Goal: Find specific page/section: Find specific page/section

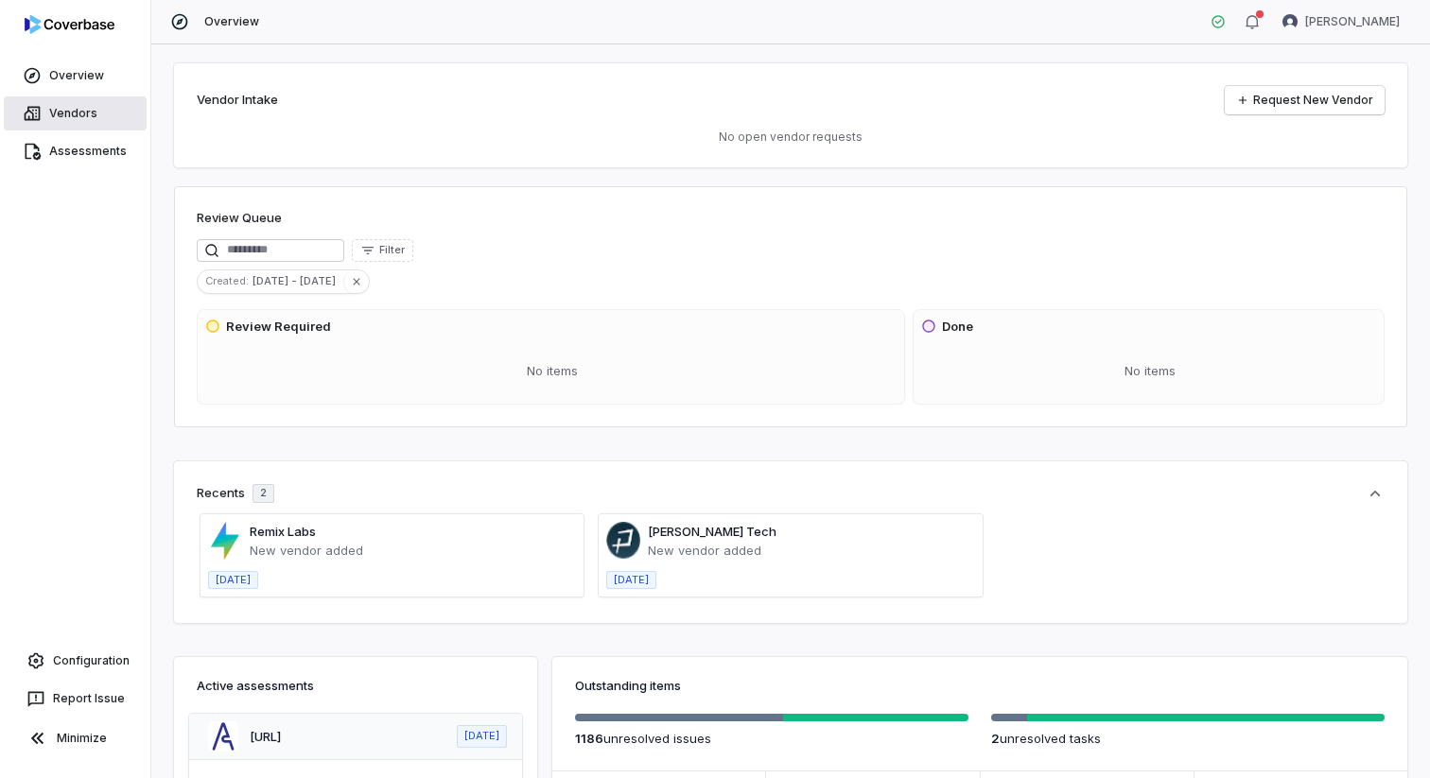
click at [69, 117] on link "Vendors" at bounding box center [75, 113] width 143 height 34
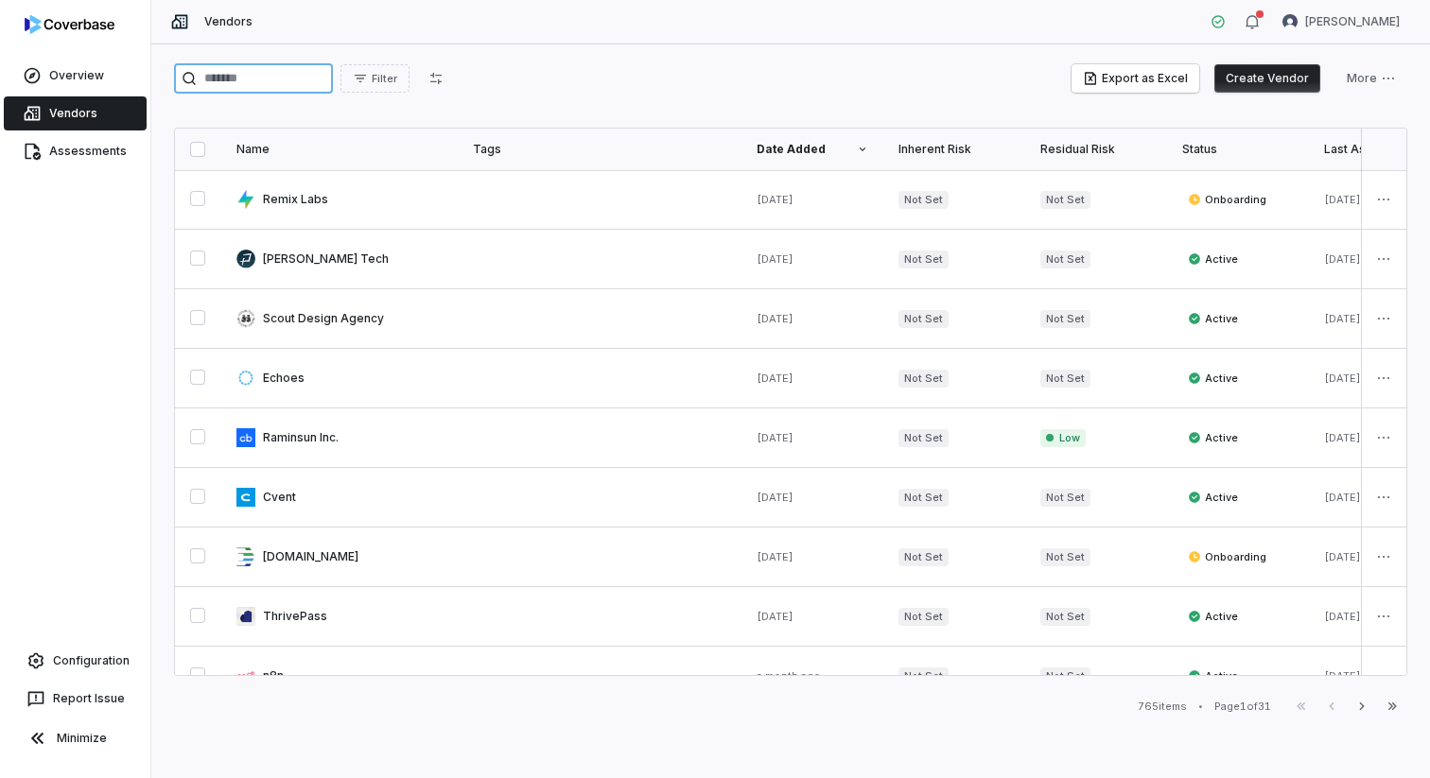
click at [265, 79] on input "search" at bounding box center [253, 78] width 159 height 30
type input "*****"
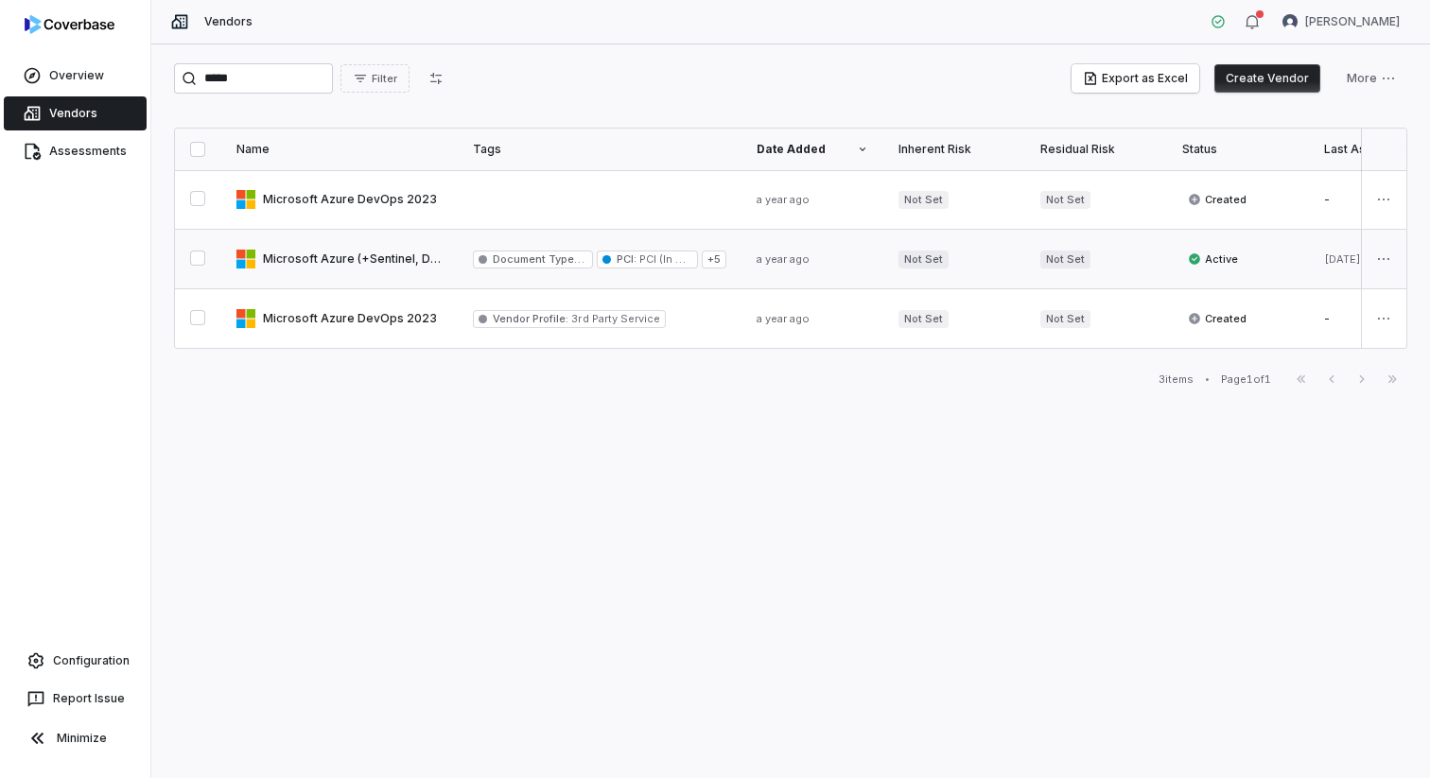
click at [402, 260] on link at bounding box center [339, 259] width 236 height 59
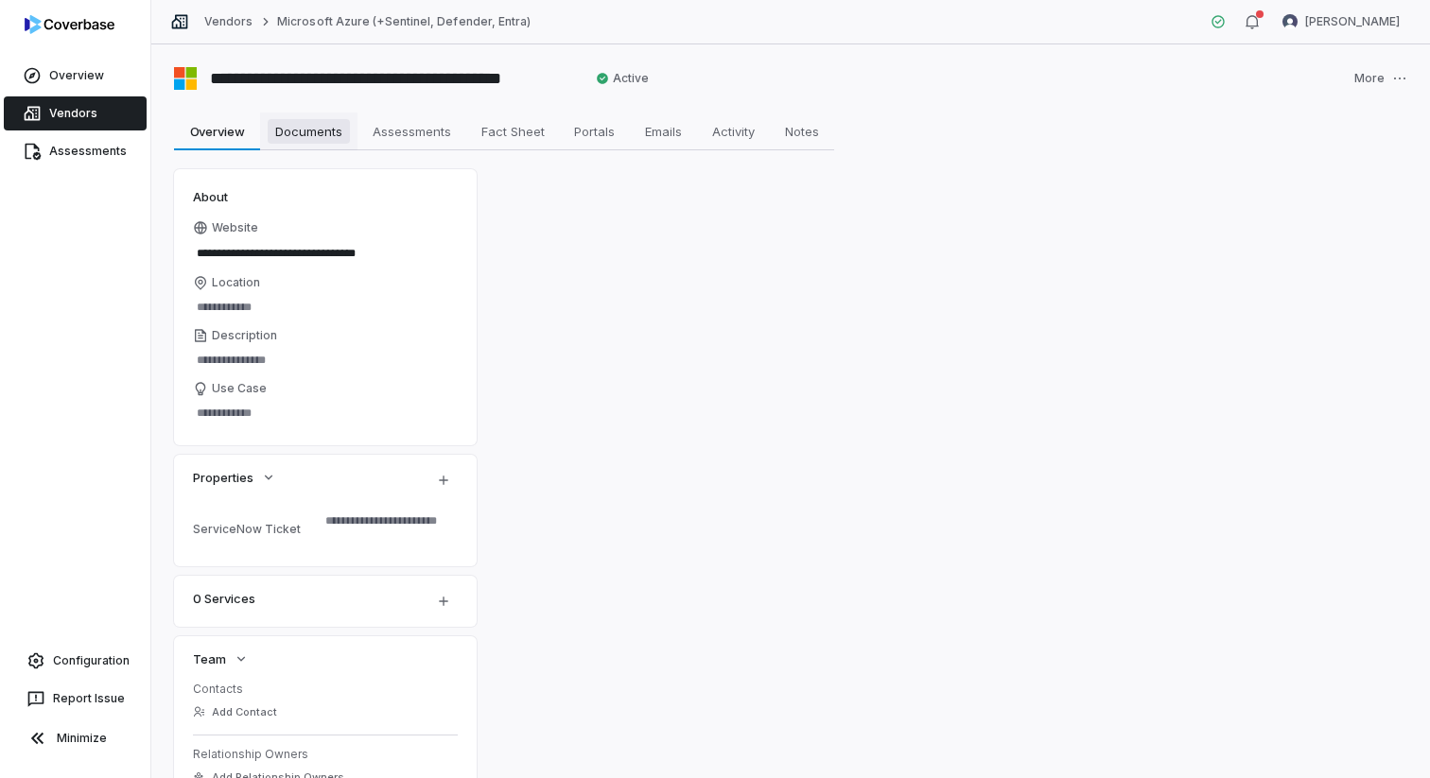
click at [333, 130] on span "Documents" at bounding box center [309, 131] width 82 height 25
type textarea "*"
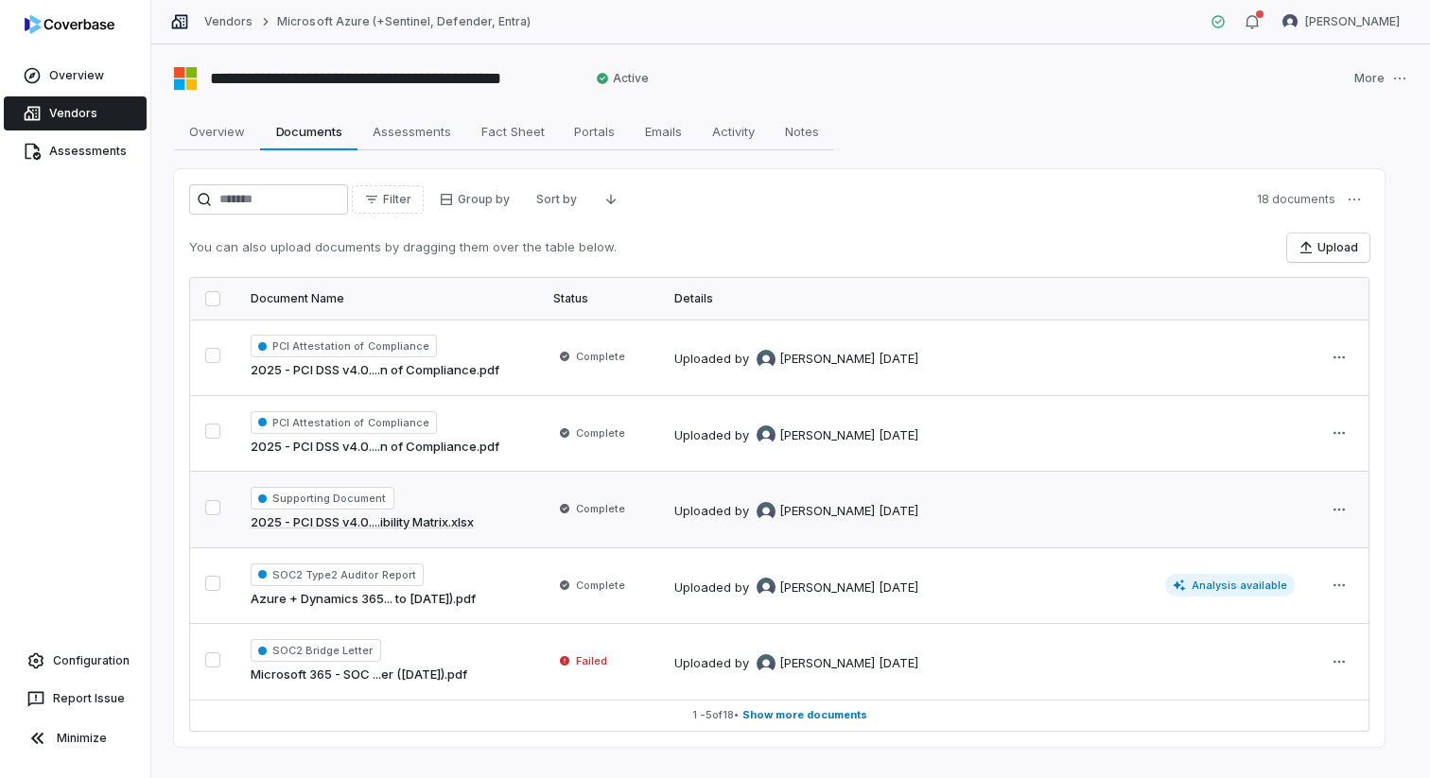
scroll to position [28, 0]
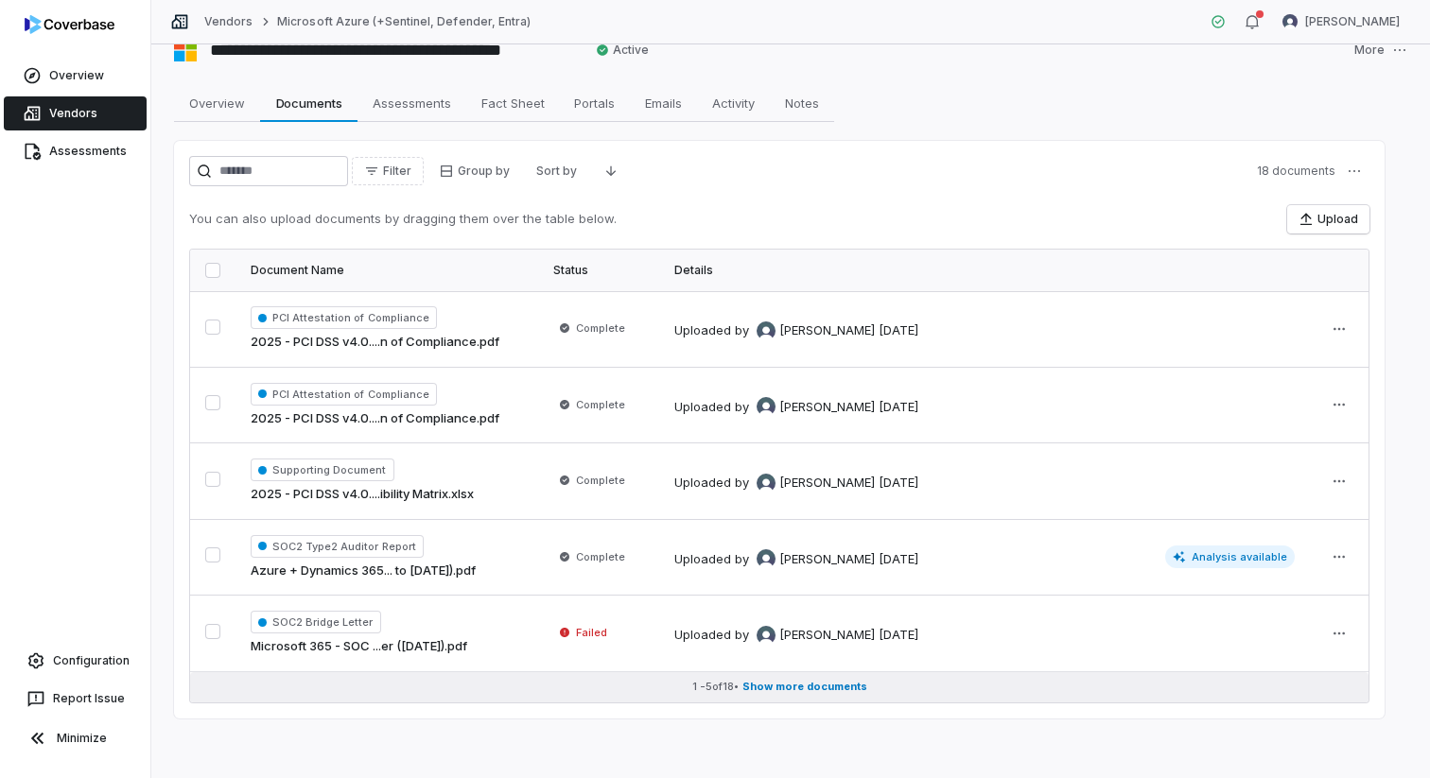
click at [768, 687] on span "Show more documents" at bounding box center [804, 687] width 125 height 14
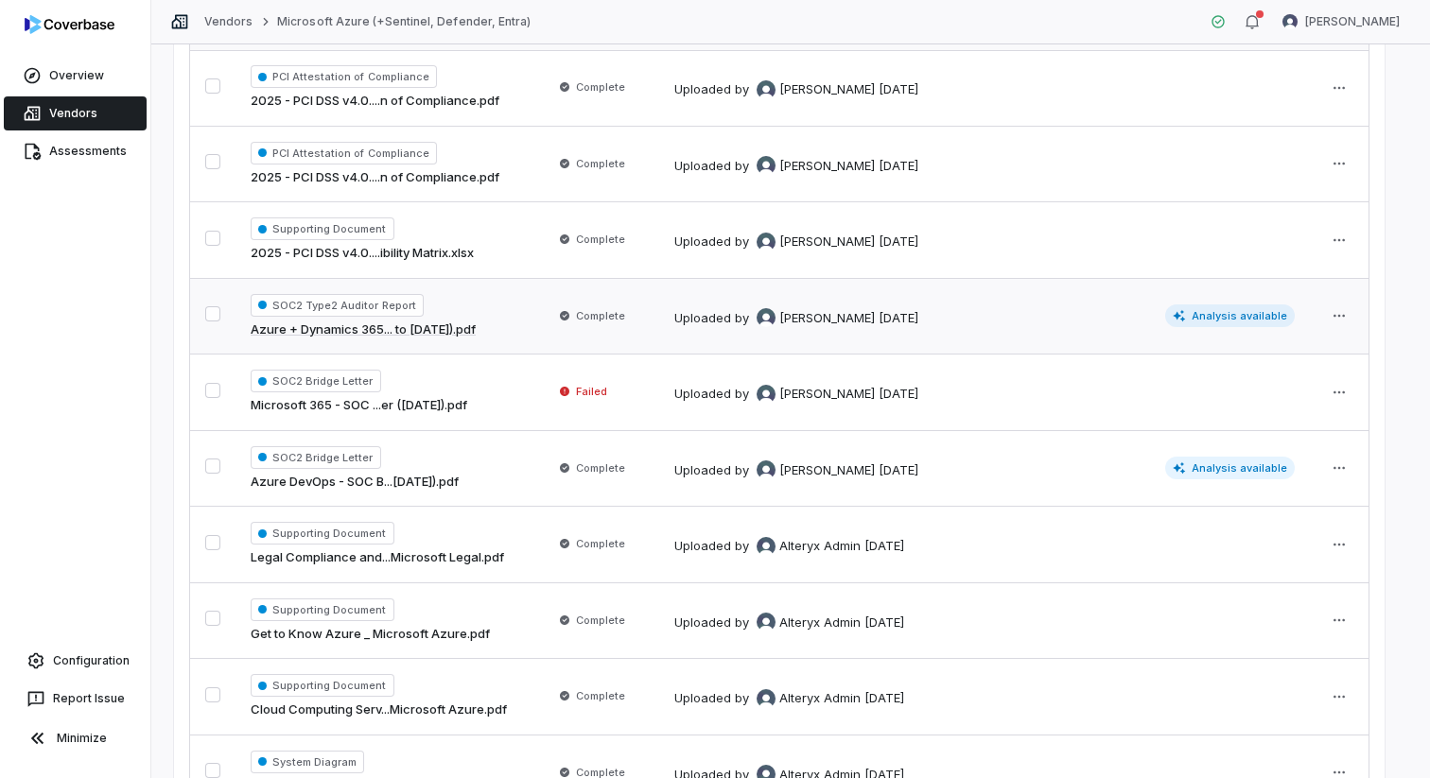
scroll to position [251, 0]
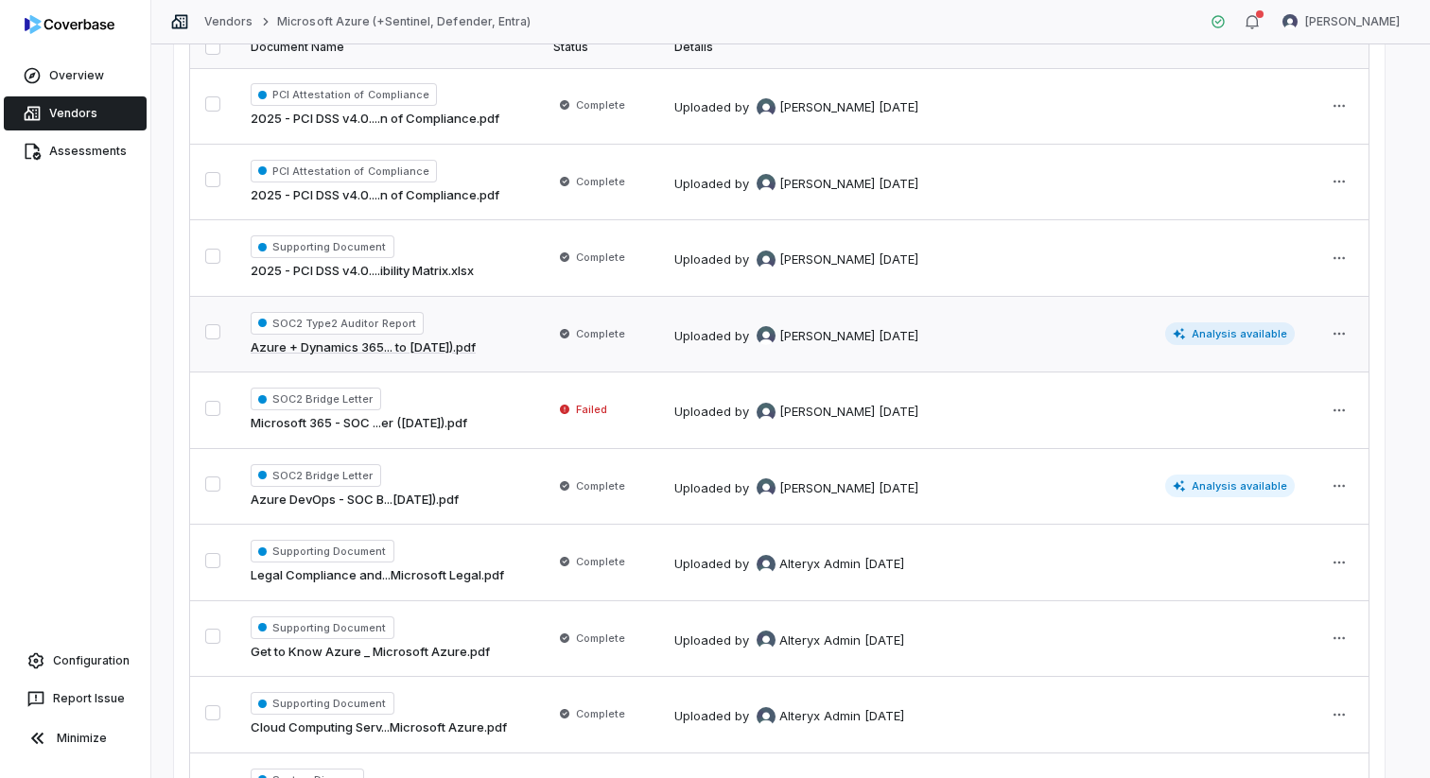
click at [213, 329] on button "button" at bounding box center [212, 331] width 15 height 15
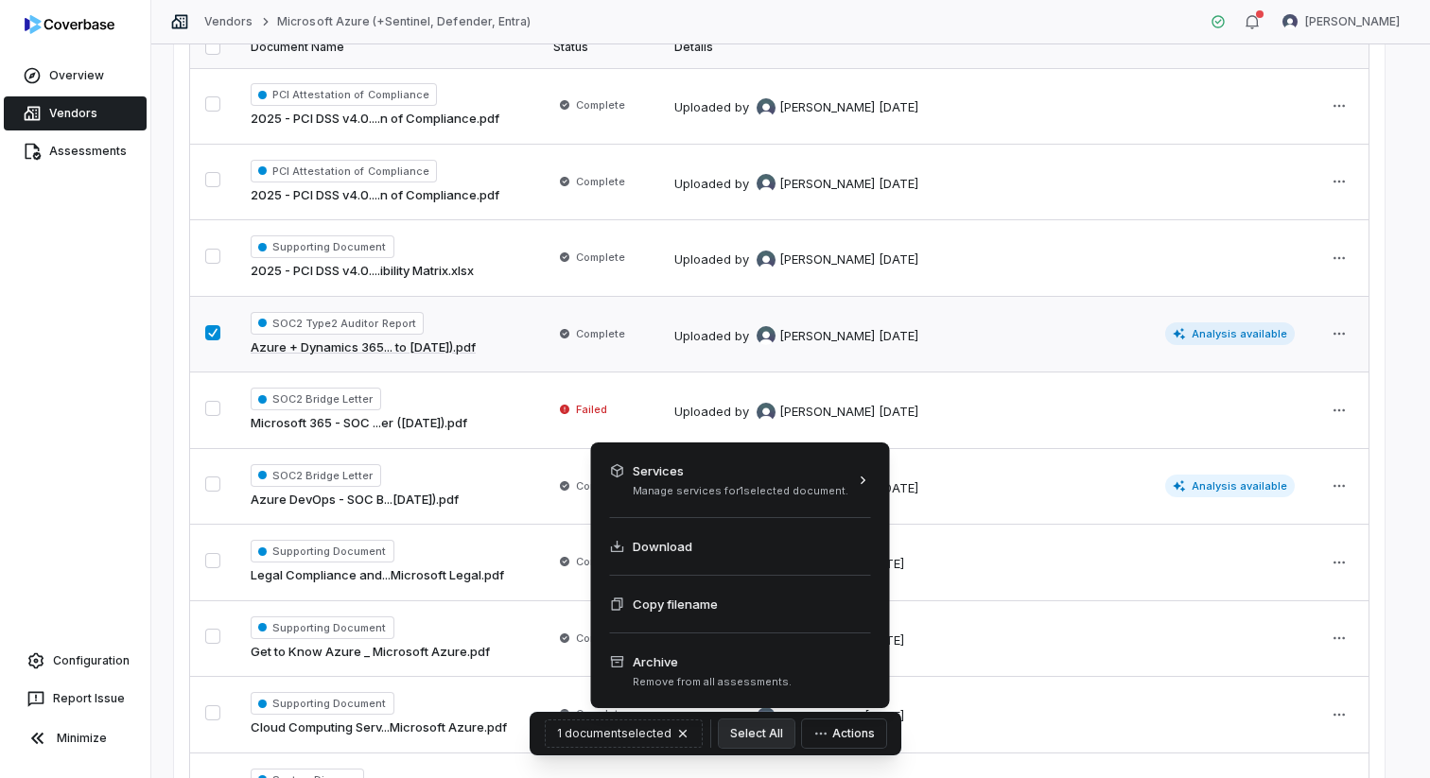
click at [852, 734] on button "Actions" at bounding box center [844, 733] width 84 height 28
click at [615, 547] on icon at bounding box center [617, 546] width 15 height 15
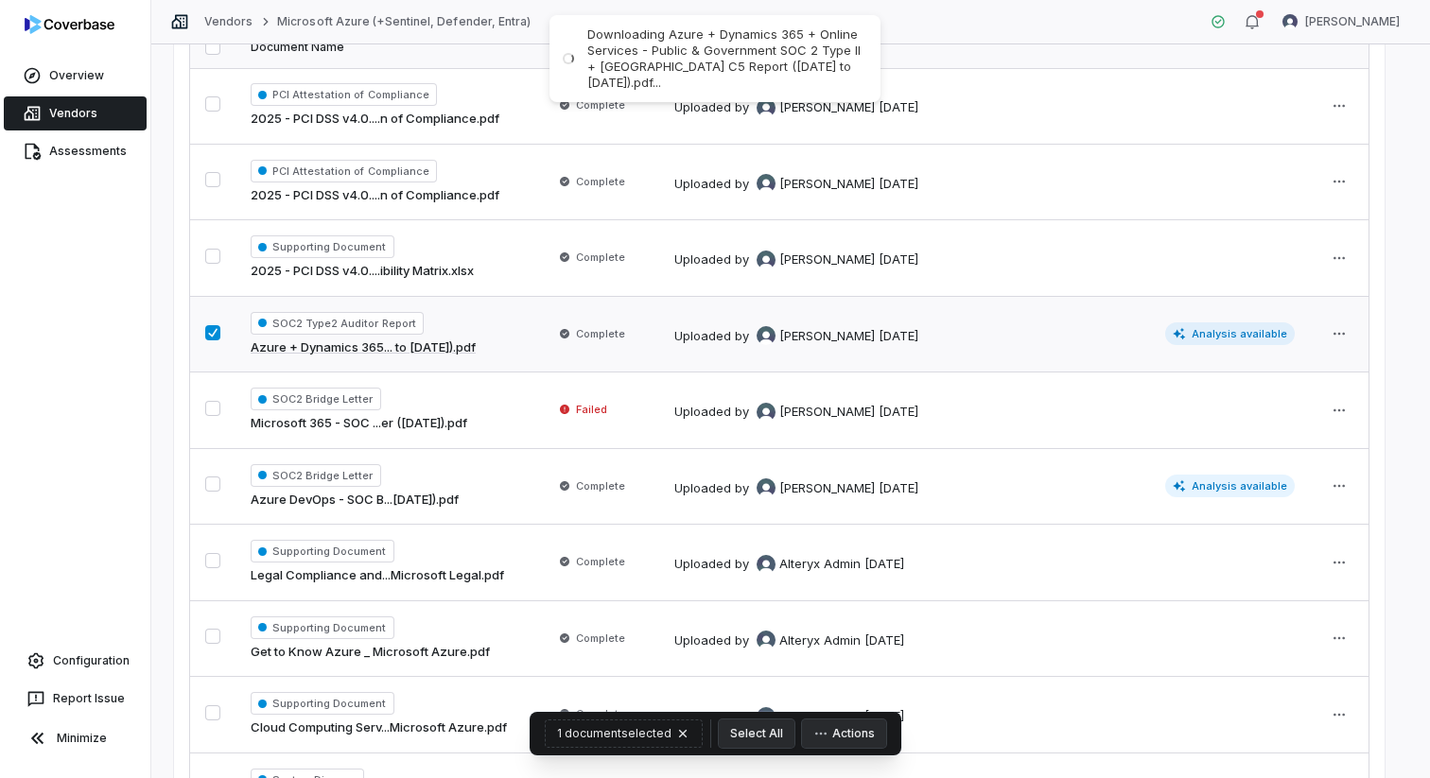
scroll to position [0, 0]
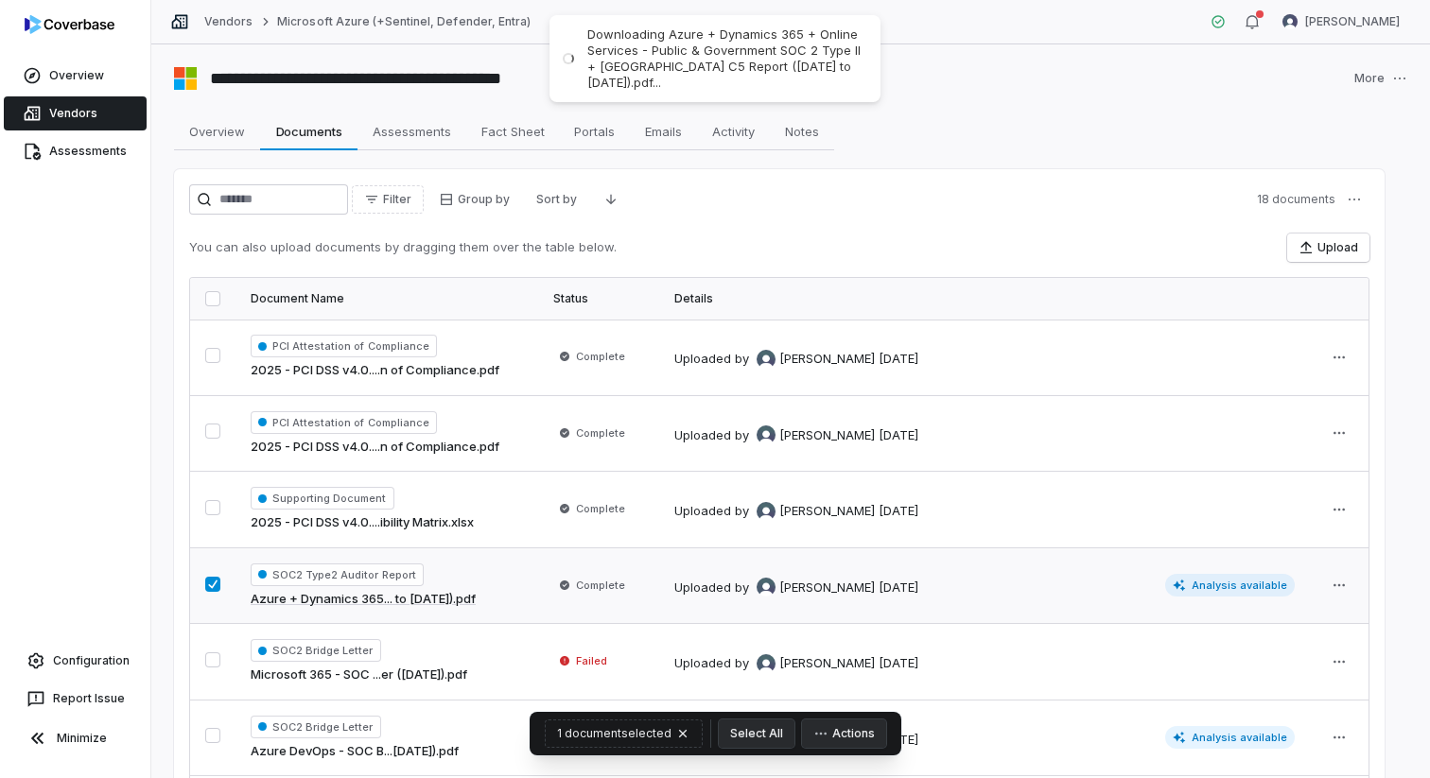
click at [102, 110] on link "Vendors" at bounding box center [75, 113] width 143 height 34
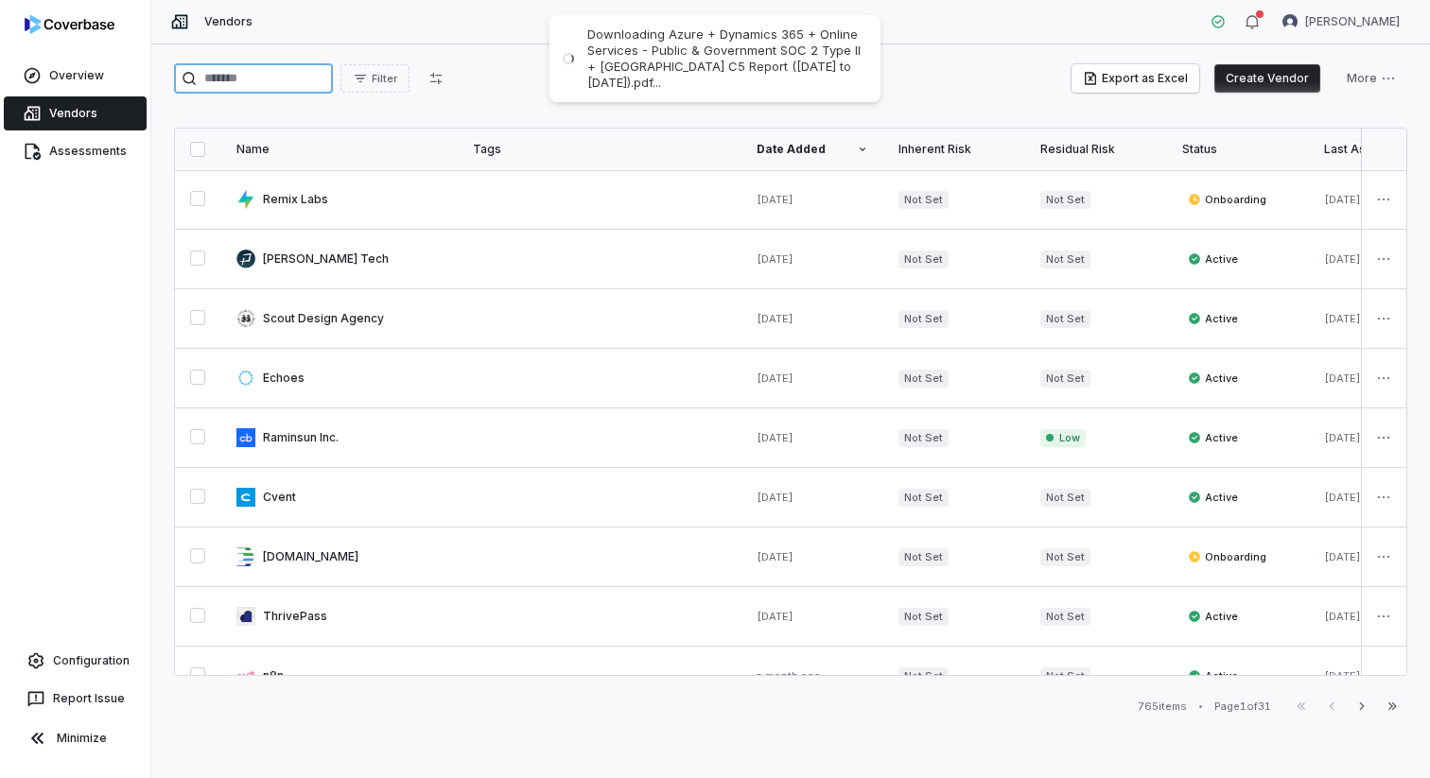
click at [262, 76] on input "search" at bounding box center [253, 78] width 159 height 30
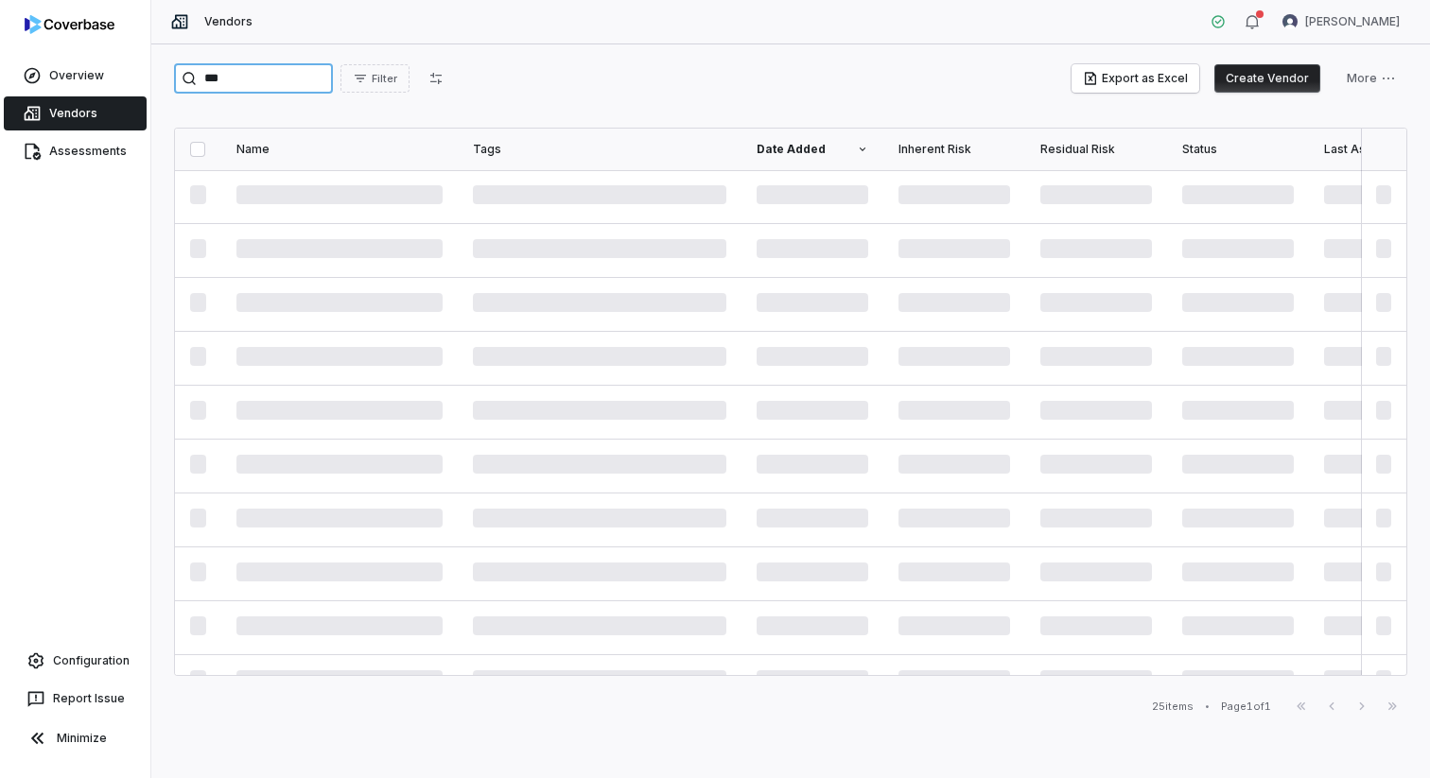
type input "***"
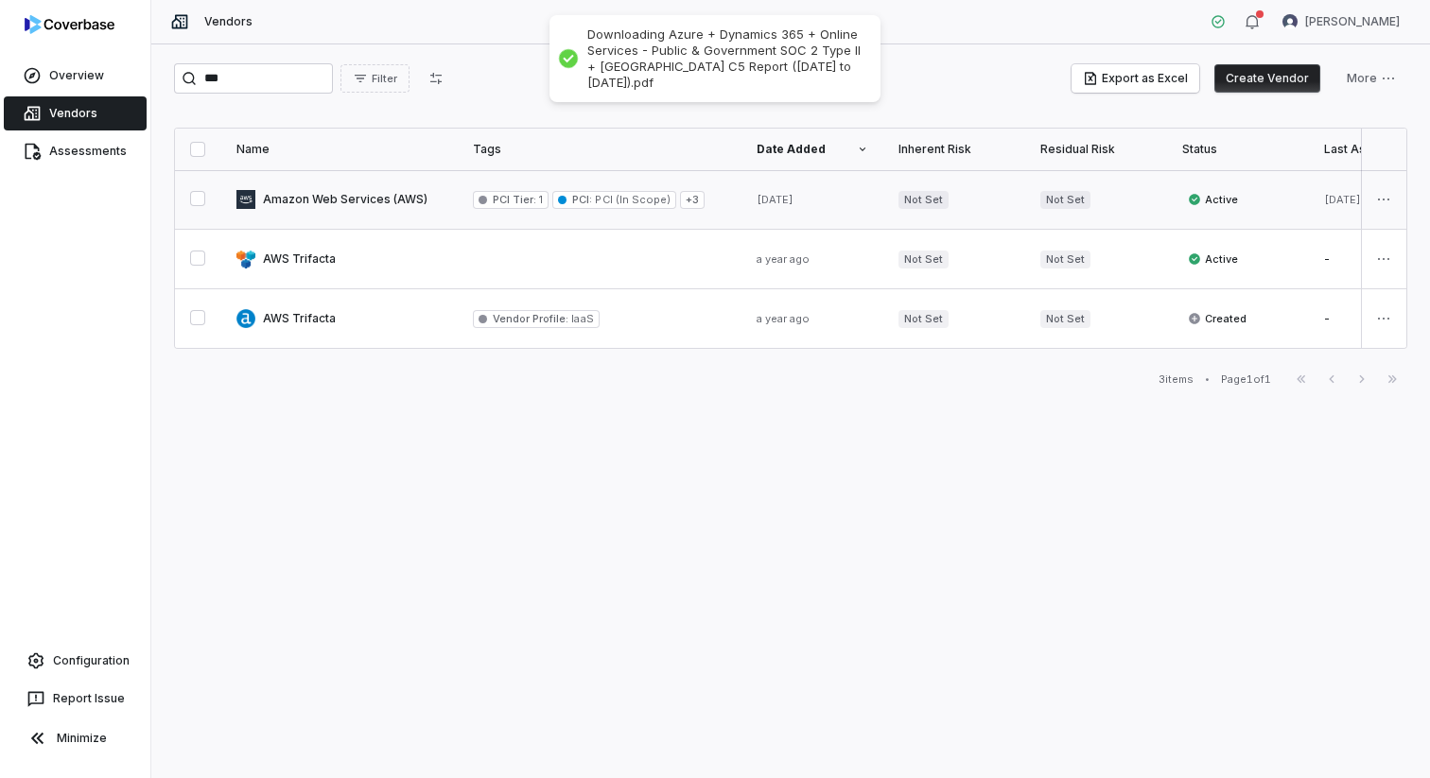
click at [335, 197] on link at bounding box center [339, 199] width 236 height 59
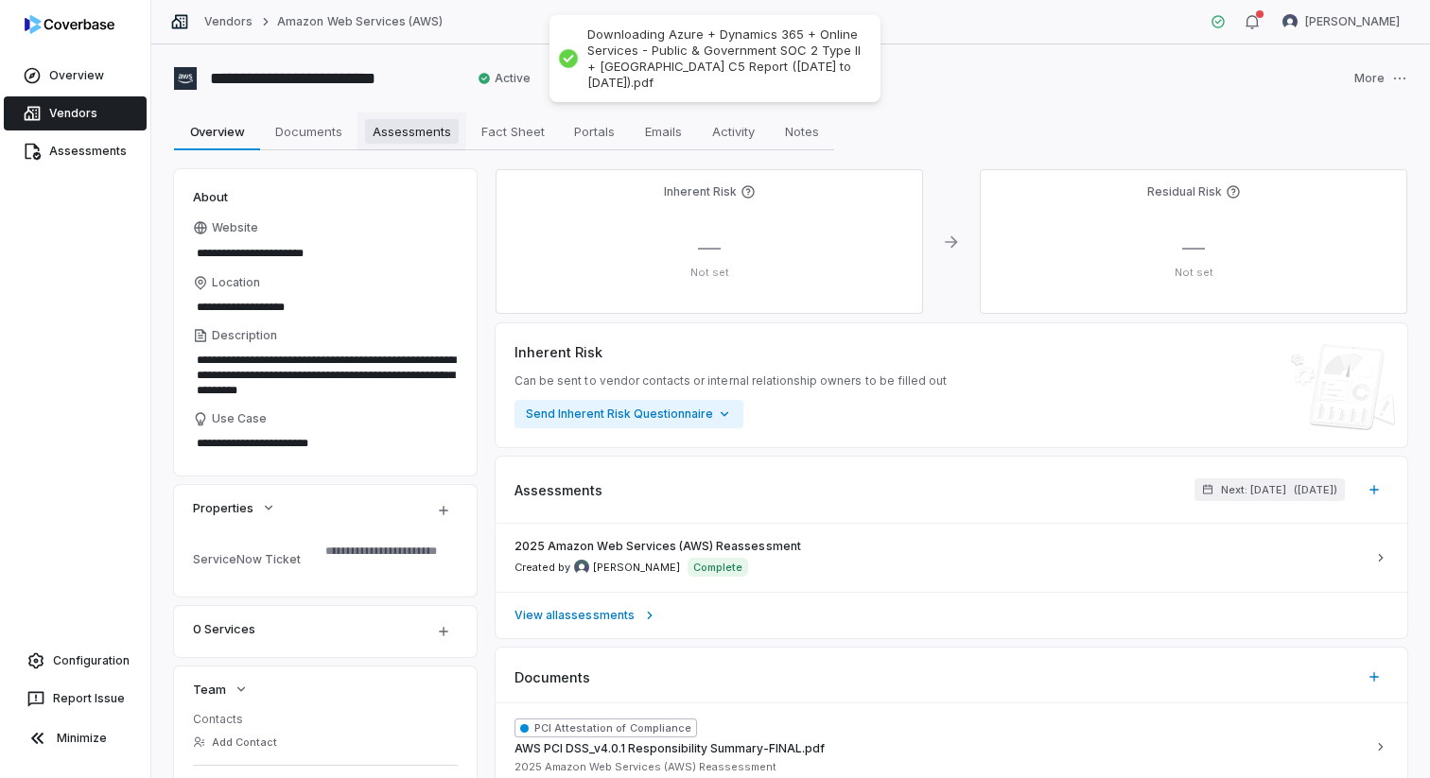
click at [406, 130] on span "Assessments" at bounding box center [412, 131] width 94 height 25
type textarea "*"
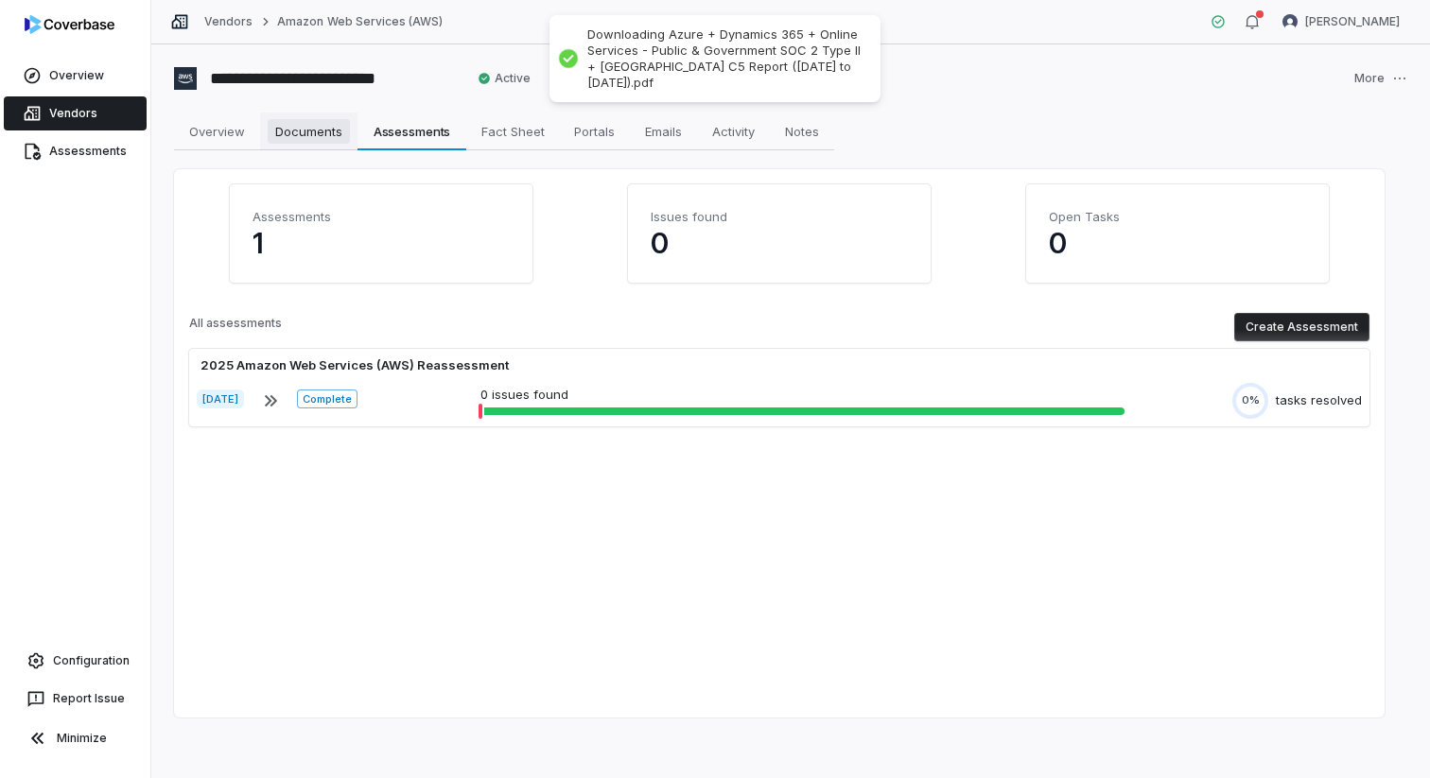
click at [290, 136] on span "Documents" at bounding box center [309, 131] width 82 height 25
